Goal: Task Accomplishment & Management: Manage account settings

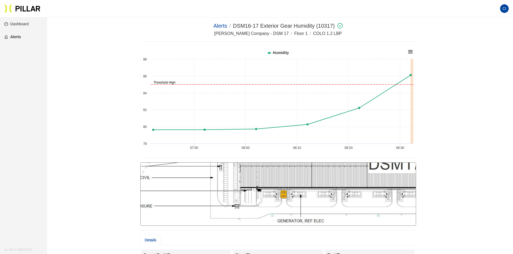
click at [25, 24] on link "Dashboard" at bounding box center [16, 24] width 24 height 4
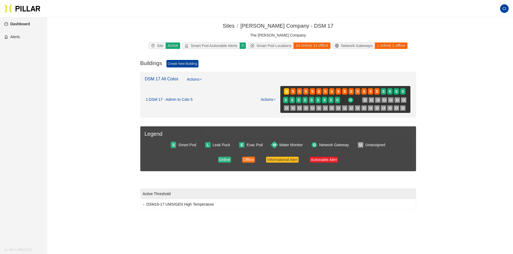
click at [10, 35] on link "Alerts" at bounding box center [12, 37] width 16 height 4
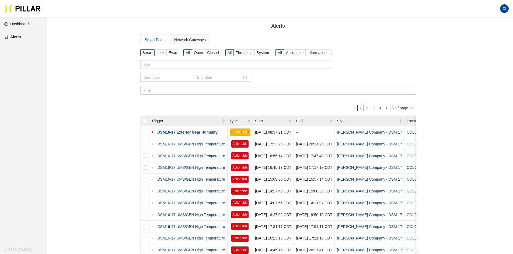
click at [502, 10] on span "CI" at bounding box center [504, 8] width 4 height 9
click at [486, 28] on link "Settings" at bounding box center [476, 28] width 20 height 6
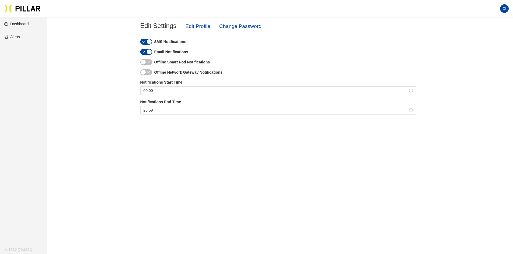
click at [146, 41] on button "button" at bounding box center [146, 42] width 12 height 6
click at [145, 49] on button "button" at bounding box center [146, 52] width 12 height 6
